Goal: Task Accomplishment & Management: Complete application form

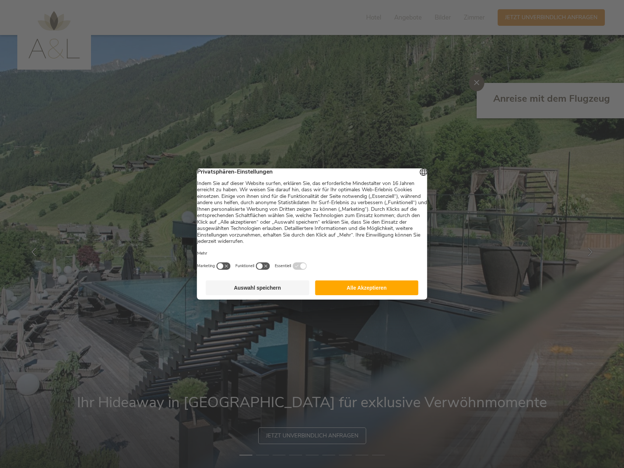
click at [375, 295] on button "Alle Akzeptieren" at bounding box center [366, 287] width 103 height 15
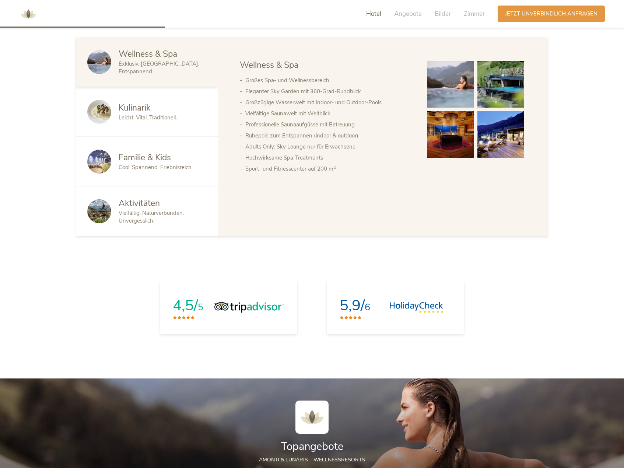
scroll to position [405, 0]
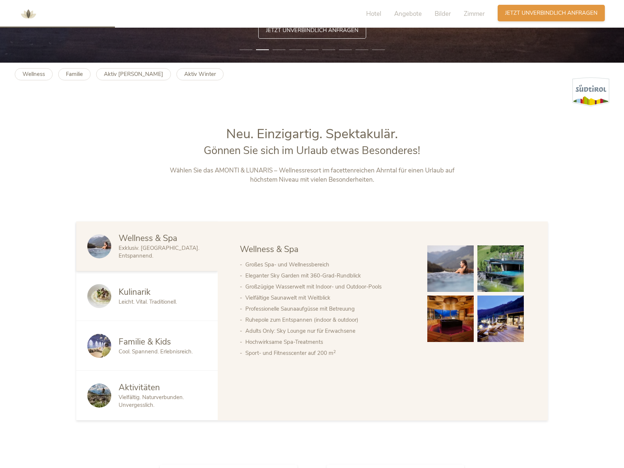
click at [530, 19] on div "Anfragen Jetzt unverbindlich anfragen" at bounding box center [551, 13] width 107 height 17
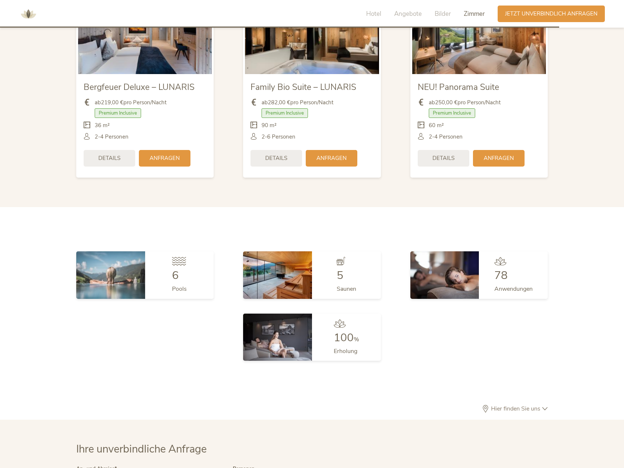
scroll to position [2203, 0]
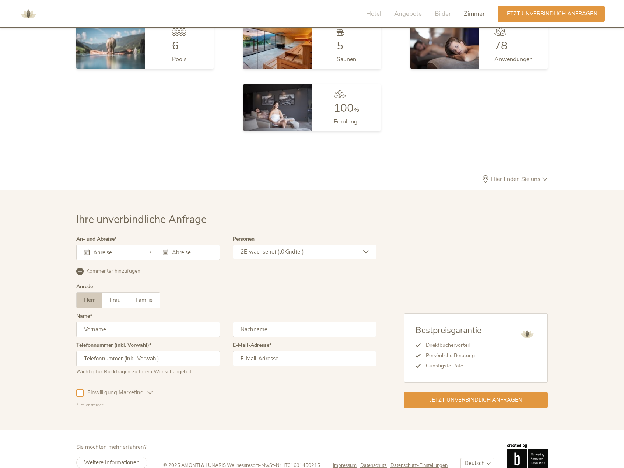
click at [121, 249] on input "text" at bounding box center [112, 252] width 42 height 7
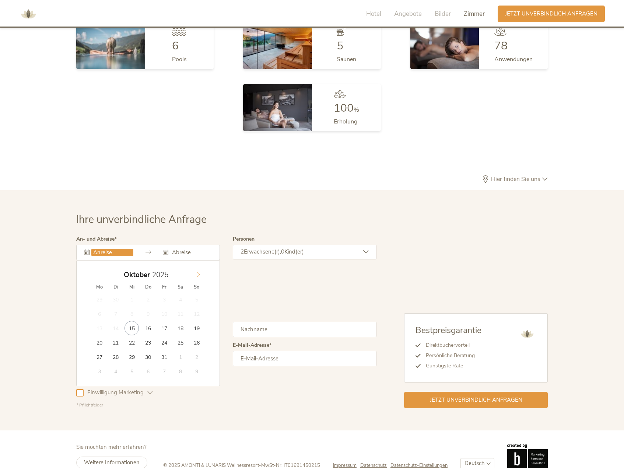
click at [200, 272] on icon at bounding box center [198, 274] width 5 height 5
type input "2026"
click at [200, 272] on icon at bounding box center [198, 274] width 5 height 5
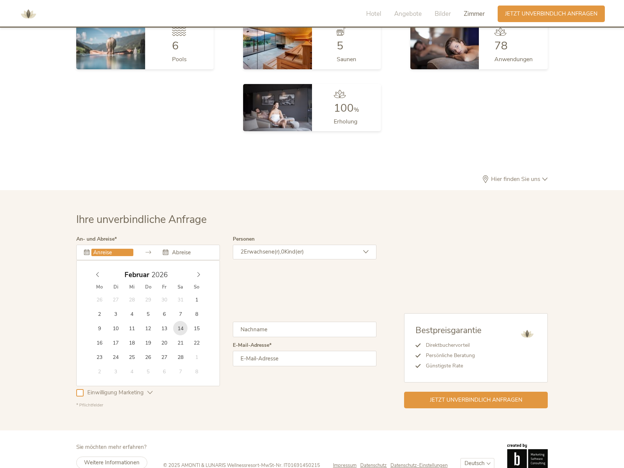
type input "14.02.2026"
type input "2026"
type input "19.02.2026"
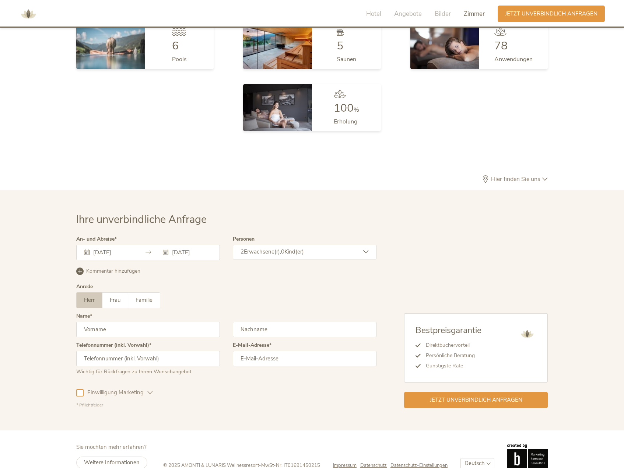
click at [245, 248] on span "Erwachsene(r)," at bounding box center [262, 251] width 37 height 7
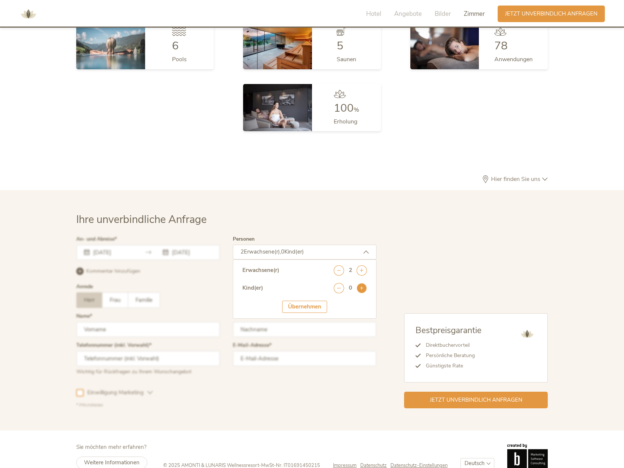
click at [361, 283] on icon at bounding box center [362, 288] width 10 height 10
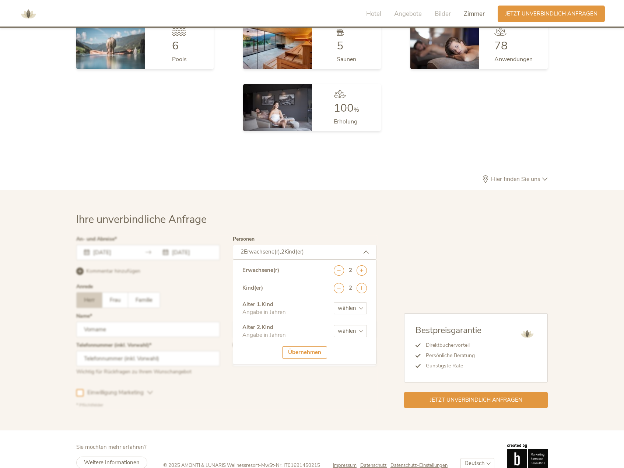
click at [352, 302] on select "wählen 0 1 2 3 4 5 6 7 8 9 10 11 12 13 14 15 16 17" at bounding box center [350, 308] width 33 height 12
select select "7"
click at [334, 302] on select "wählen 0 1 2 3 4 5 6 7 8 9 10 11 12 13 14 15 16 17" at bounding box center [350, 308] width 33 height 12
click at [350, 325] on select "wählen 0 1 2 3 4 5 6 7 8 9 10 11 12 13 14 15 16 17" at bounding box center [350, 331] width 33 height 12
select select "11"
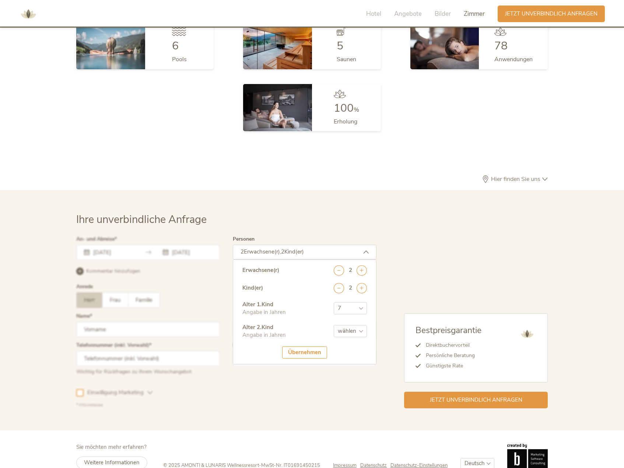
click at [334, 325] on select "wählen 0 1 2 3 4 5 6 7 8 9 10 11 12 13 14 15 16 17" at bounding box center [350, 331] width 33 height 12
click at [189, 259] on div at bounding box center [226, 322] width 304 height 175
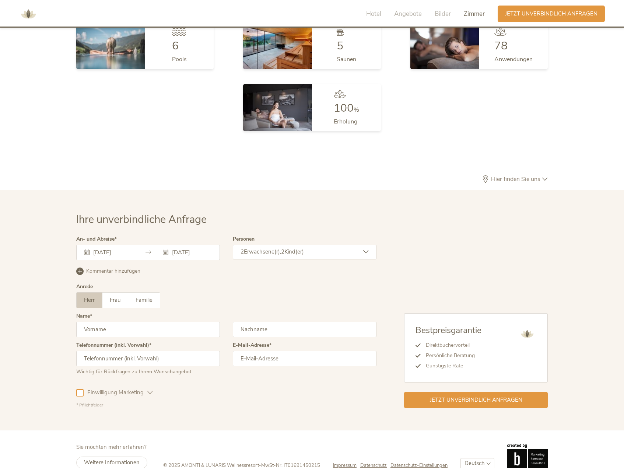
click at [124, 322] on input "text" at bounding box center [148, 329] width 144 height 15
type input "Vjekoslav"
type input "Keskic"
type input "+491726361075"
type input "keskicseible@gmail.com"
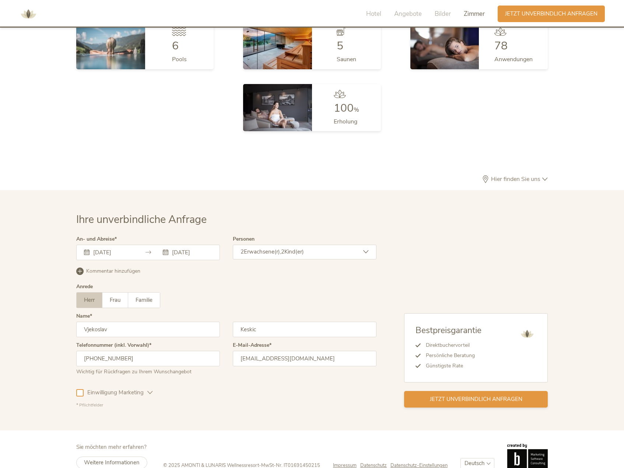
click at [440, 395] on span "Jetzt unverbindlich anfragen" at bounding box center [476, 399] width 92 height 8
